Goal: Connect with others: Connect with others

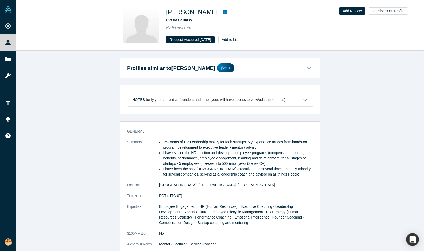
scroll to position [30, 0]
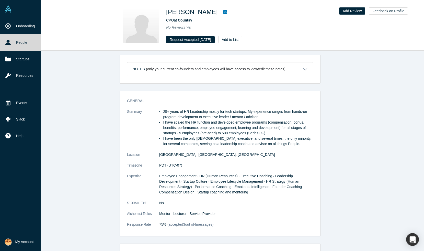
click at [19, 46] on link "People" at bounding box center [20, 42] width 41 height 16
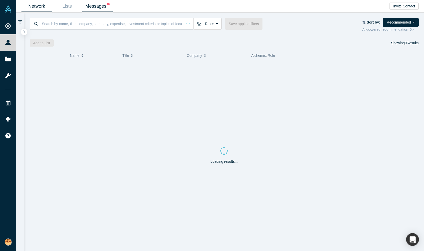
click at [95, 2] on link "Messages" at bounding box center [97, 6] width 30 height 12
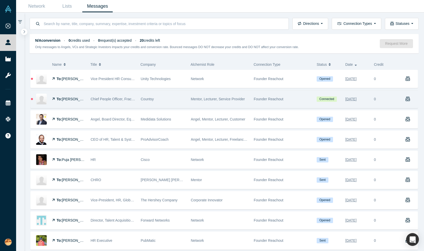
click at [125, 100] on span "Chief People Officer, Fractional HR Consultant, Startup People Advisor" at bounding box center [147, 99] width 112 height 4
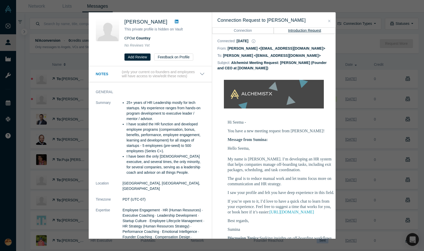
click at [330, 19] on button "Close" at bounding box center [329, 21] width 5 height 6
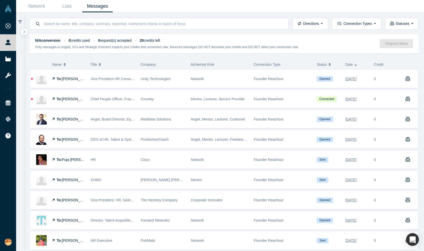
click at [333, 4] on div "Network Lists Messages" at bounding box center [220, 6] width 408 height 13
